Goal: Contribute content: Contribute content

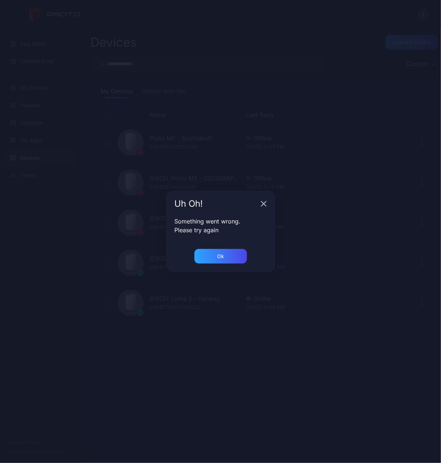
click at [263, 205] on icon "button" at bounding box center [263, 204] width 5 height 5
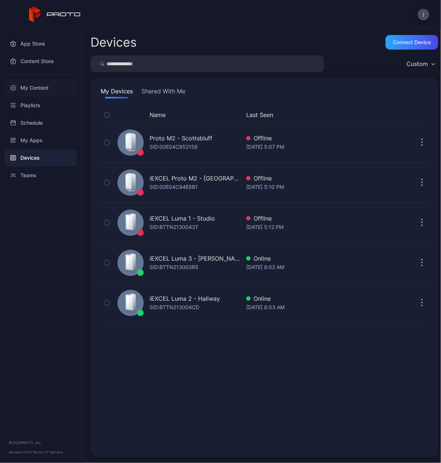
click at [33, 81] on div "My Content" at bounding box center [40, 88] width 73 height 18
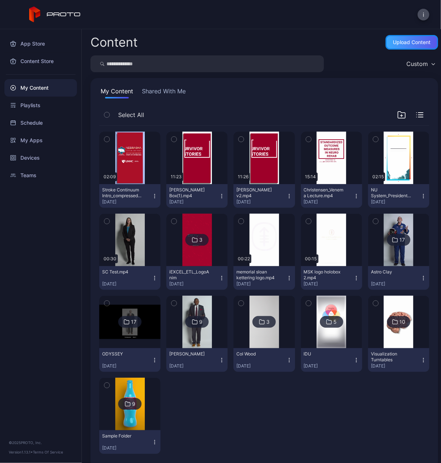
click at [400, 40] on div "Upload Content" at bounding box center [412, 42] width 38 height 6
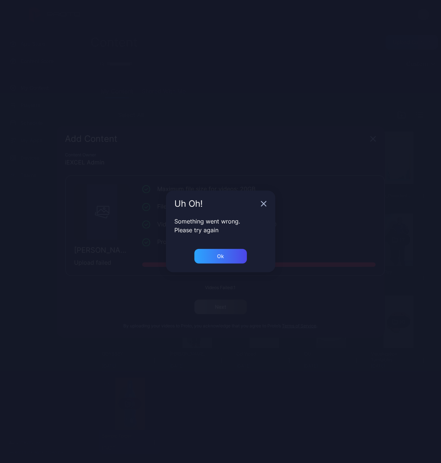
click at [261, 204] on icon "button" at bounding box center [264, 204] width 6 height 6
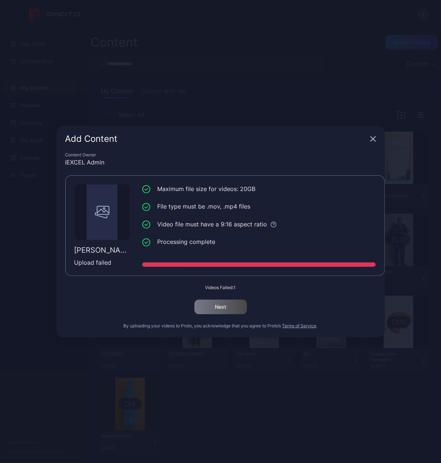
click at [372, 137] on icon "button" at bounding box center [373, 138] width 5 height 5
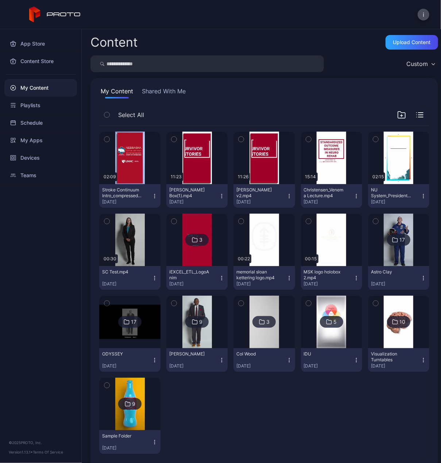
click at [398, 35] on div "Content Upload Content Custom My Content Shared With Me Select All Preview 02:0…" at bounding box center [261, 246] width 359 height 434
click at [419, 41] on div "Upload Content" at bounding box center [412, 42] width 38 height 6
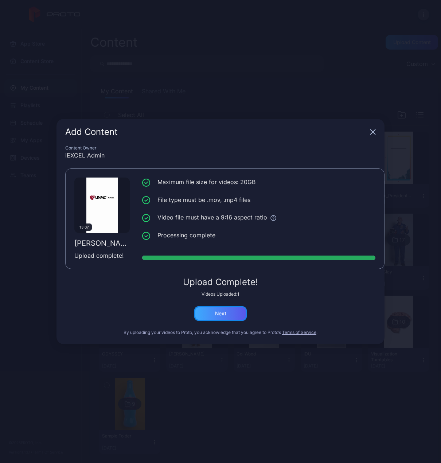
click at [223, 315] on div "Next" at bounding box center [220, 314] width 11 height 6
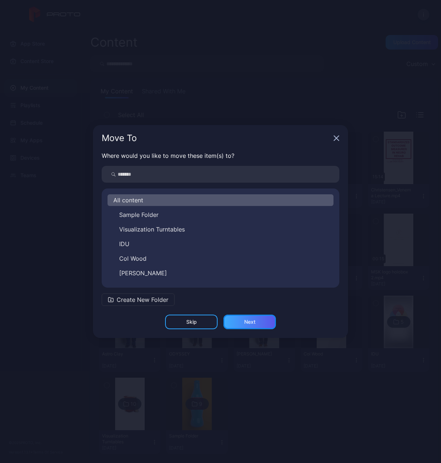
click at [256, 323] on div "Next" at bounding box center [250, 322] width 53 height 15
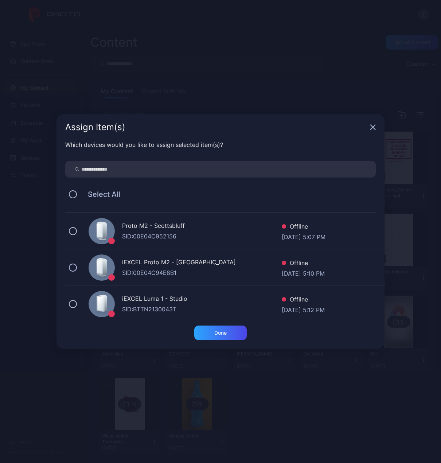
scroll to position [78, 0]
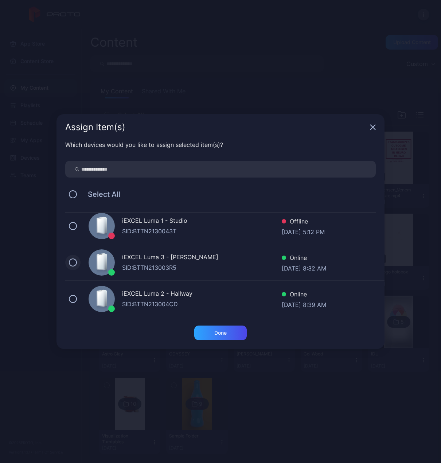
click at [74, 263] on button at bounding box center [73, 263] width 8 height 8
click at [228, 332] on div "Done" at bounding box center [220, 333] width 53 height 15
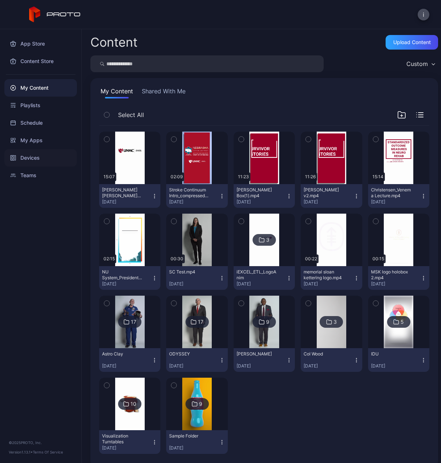
click at [32, 155] on div "Devices" at bounding box center [40, 158] width 73 height 18
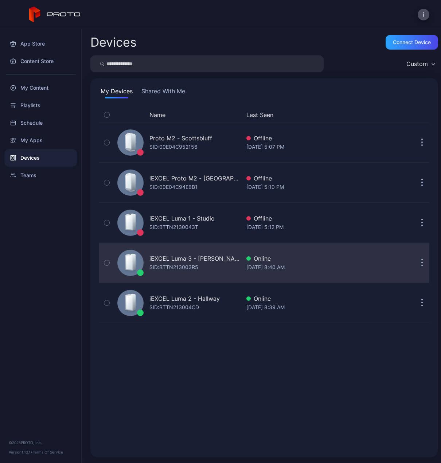
click at [203, 256] on div "iEXCEL Luma 3 - [PERSON_NAME]" at bounding box center [195, 258] width 91 height 9
